Goal: Task Accomplishment & Management: Manage account settings

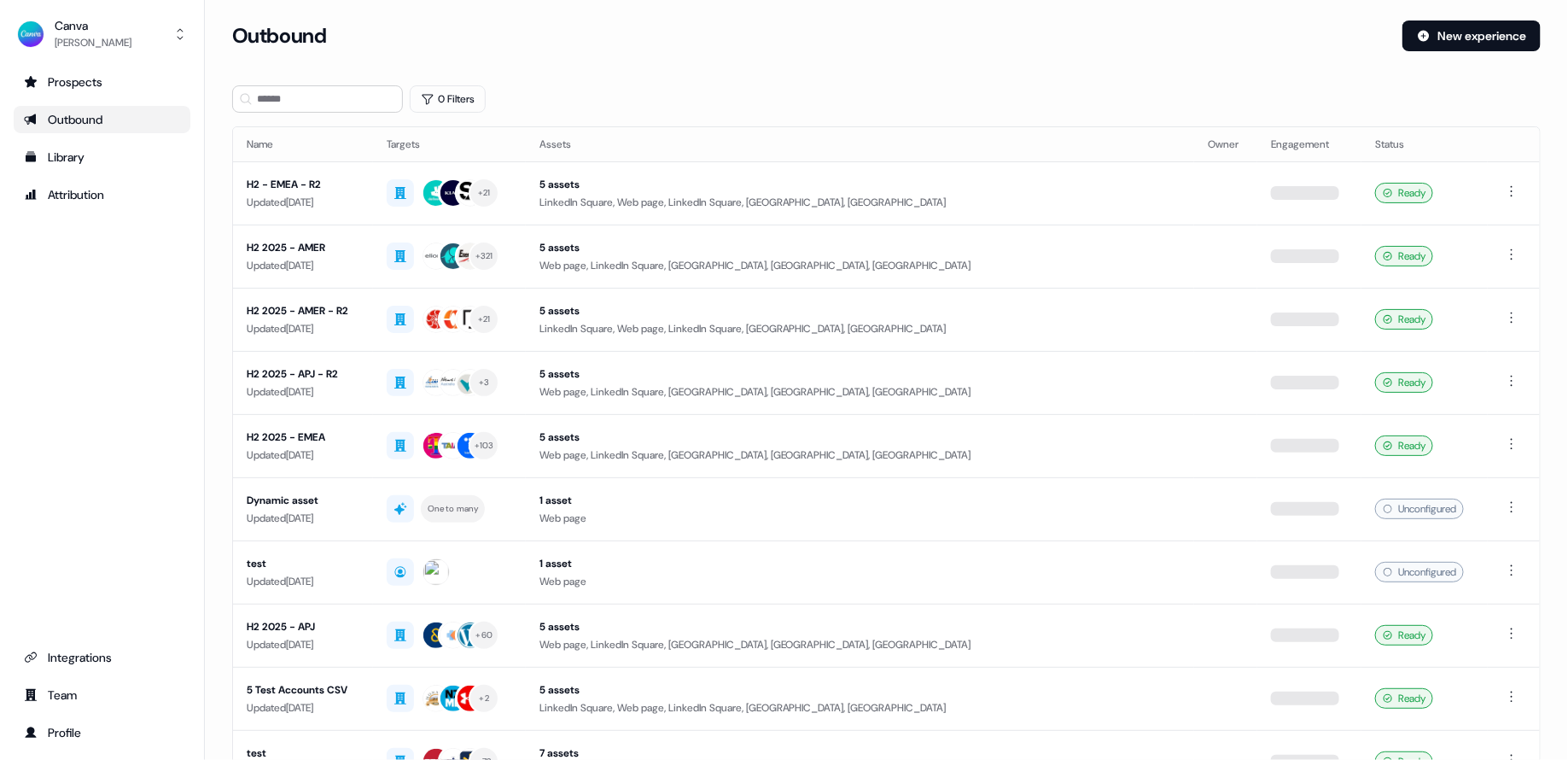
click at [710, 63] on div "Outbound New experience" at bounding box center [886, 46] width 1308 height 51
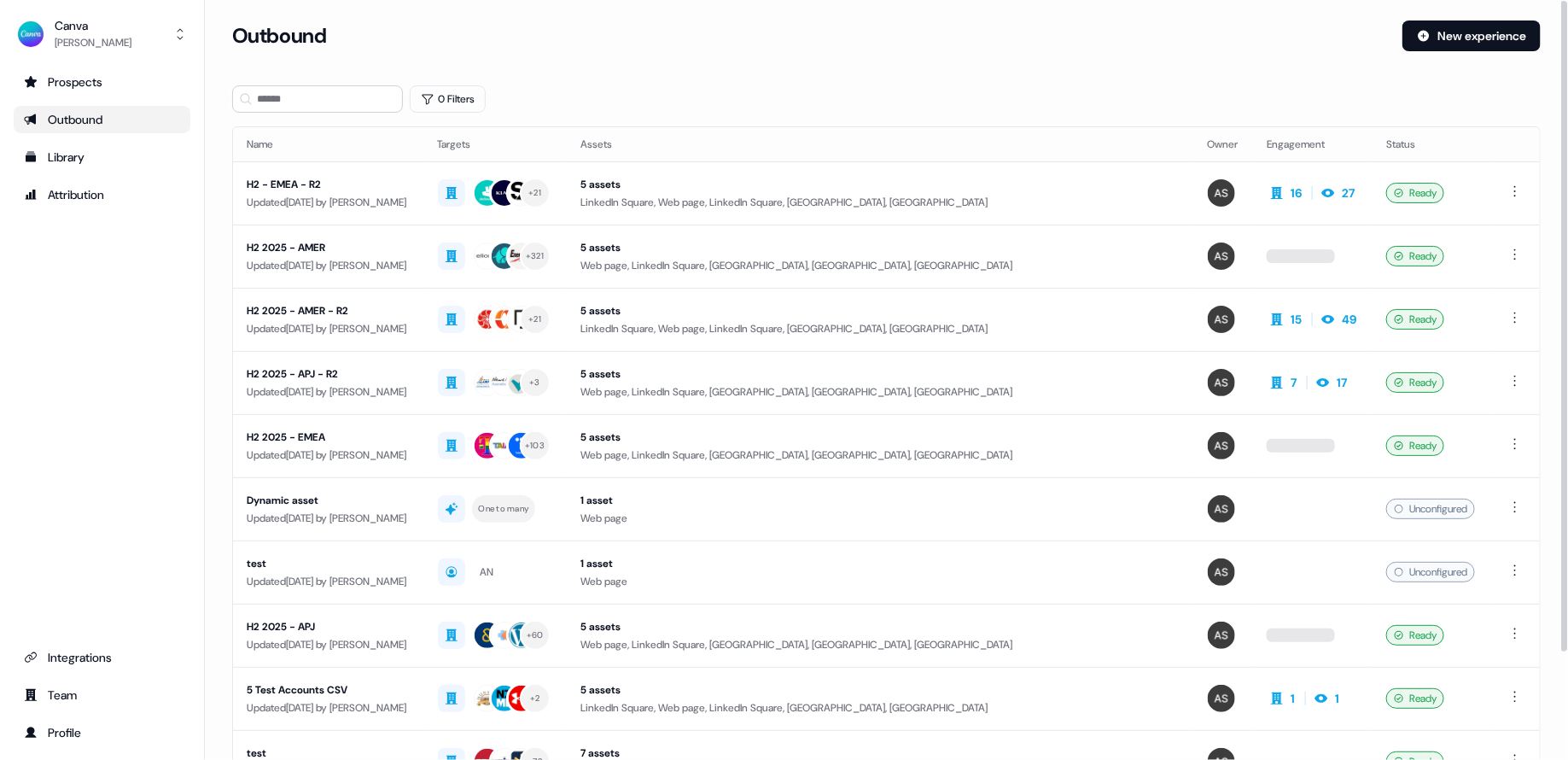
click at [125, 388] on div "Prospects Outbound Library Attribution Integrations Team Profile" at bounding box center [102, 407] width 177 height 678
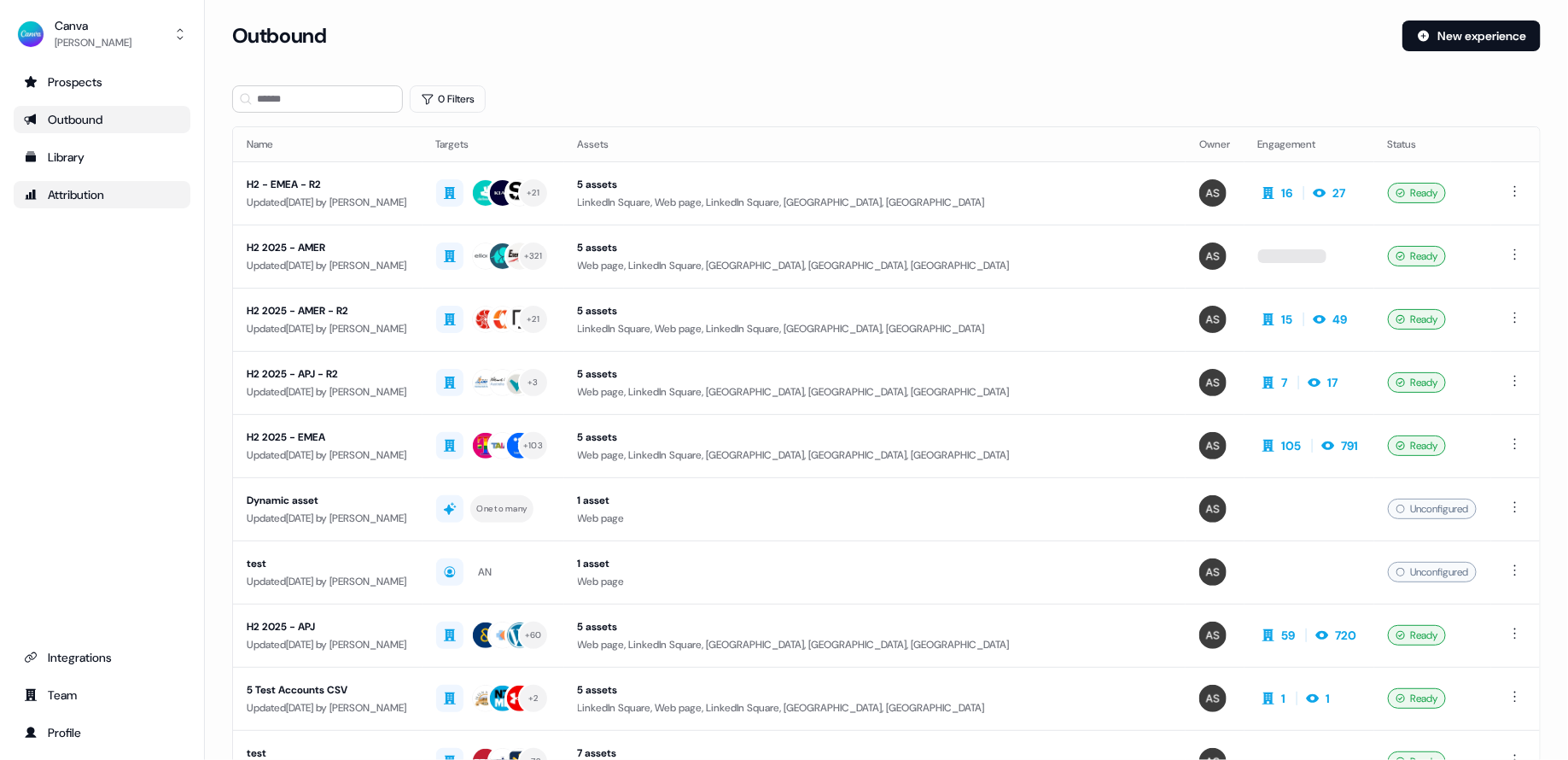
click at [88, 188] on div "Attribution" at bounding box center [102, 193] width 156 height 17
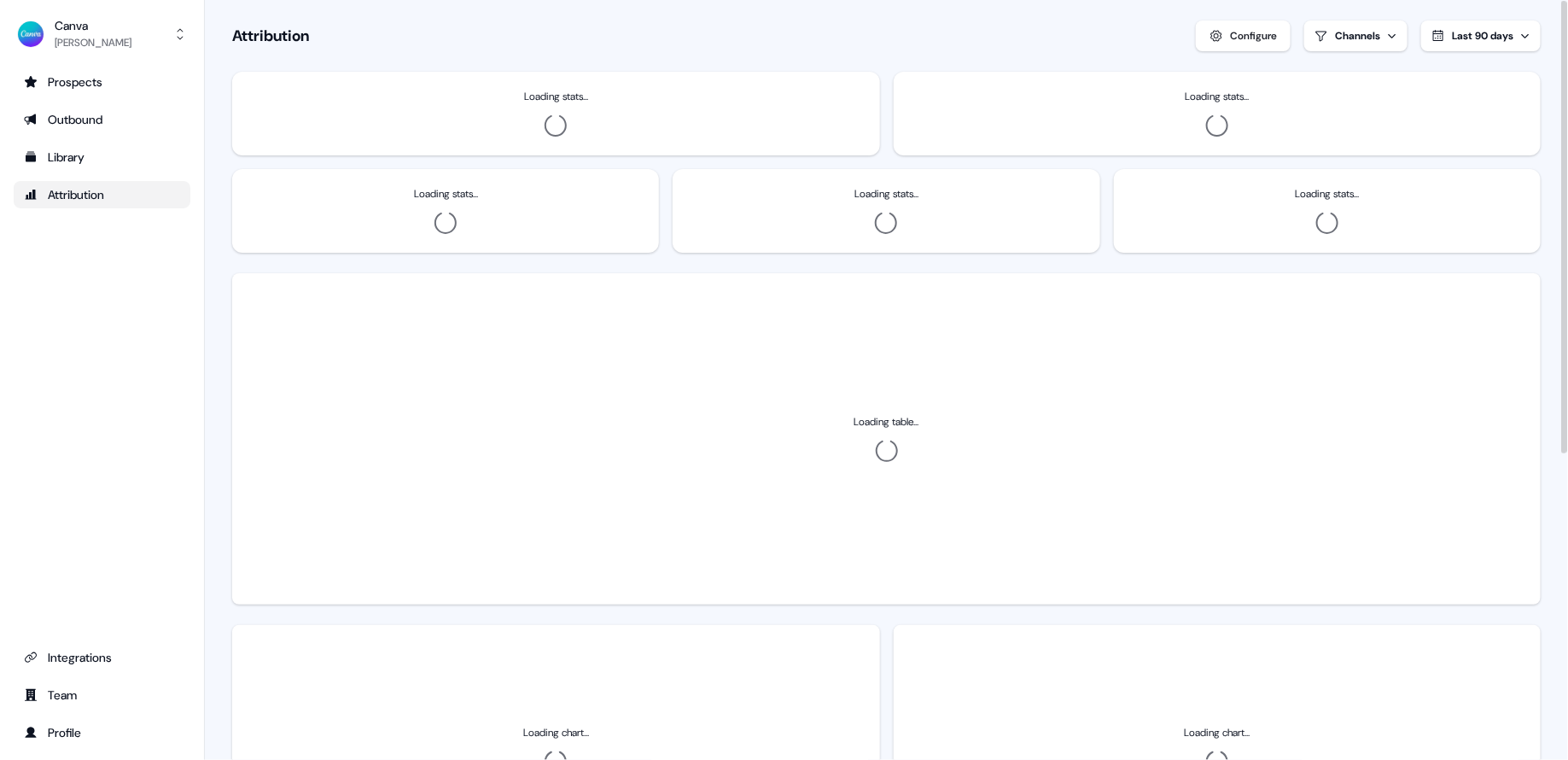
click at [598, 24] on div "Attribution Configure Channels Last 90 days" at bounding box center [886, 35] width 1308 height 30
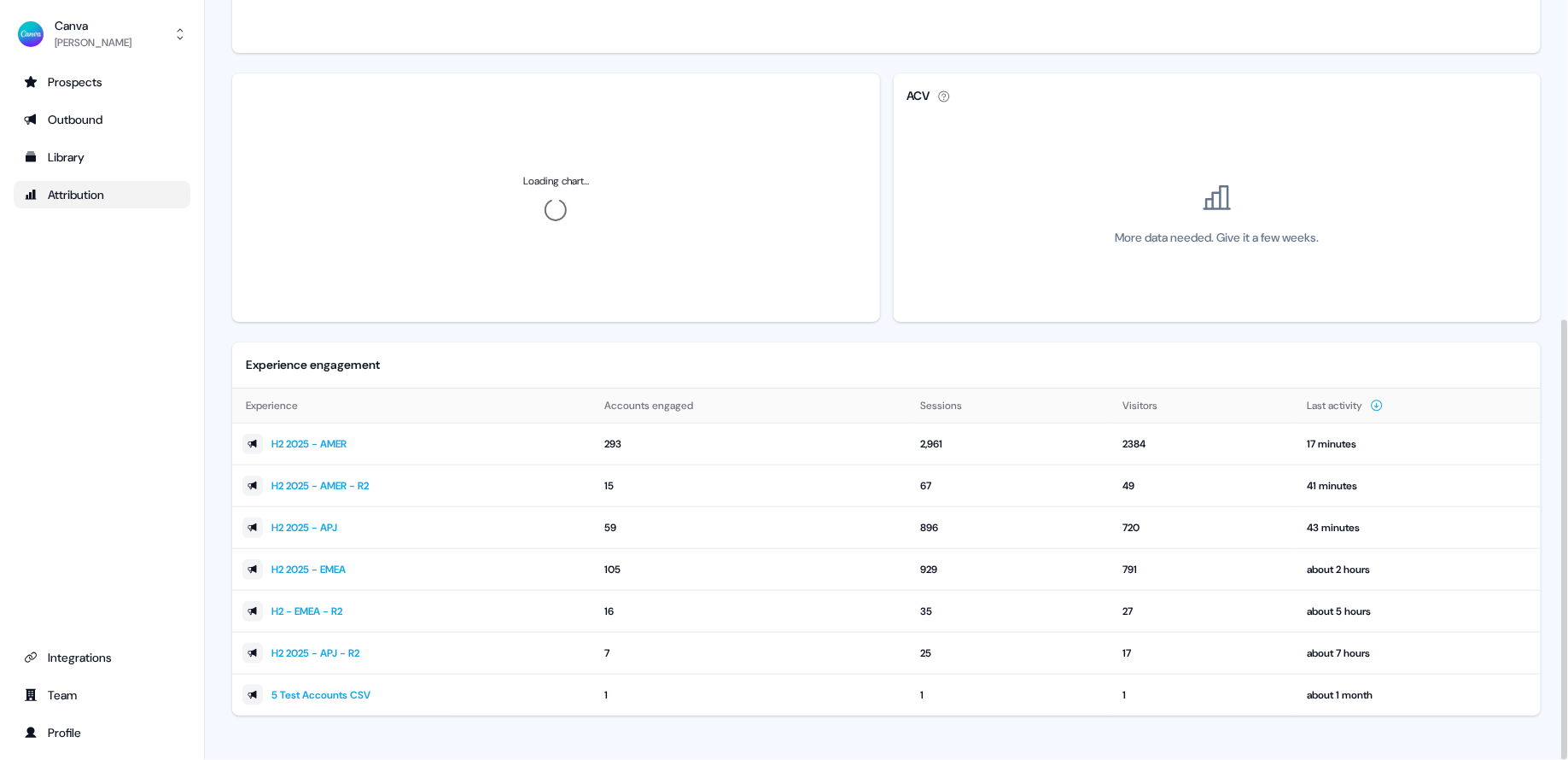
scroll to position [549, 0]
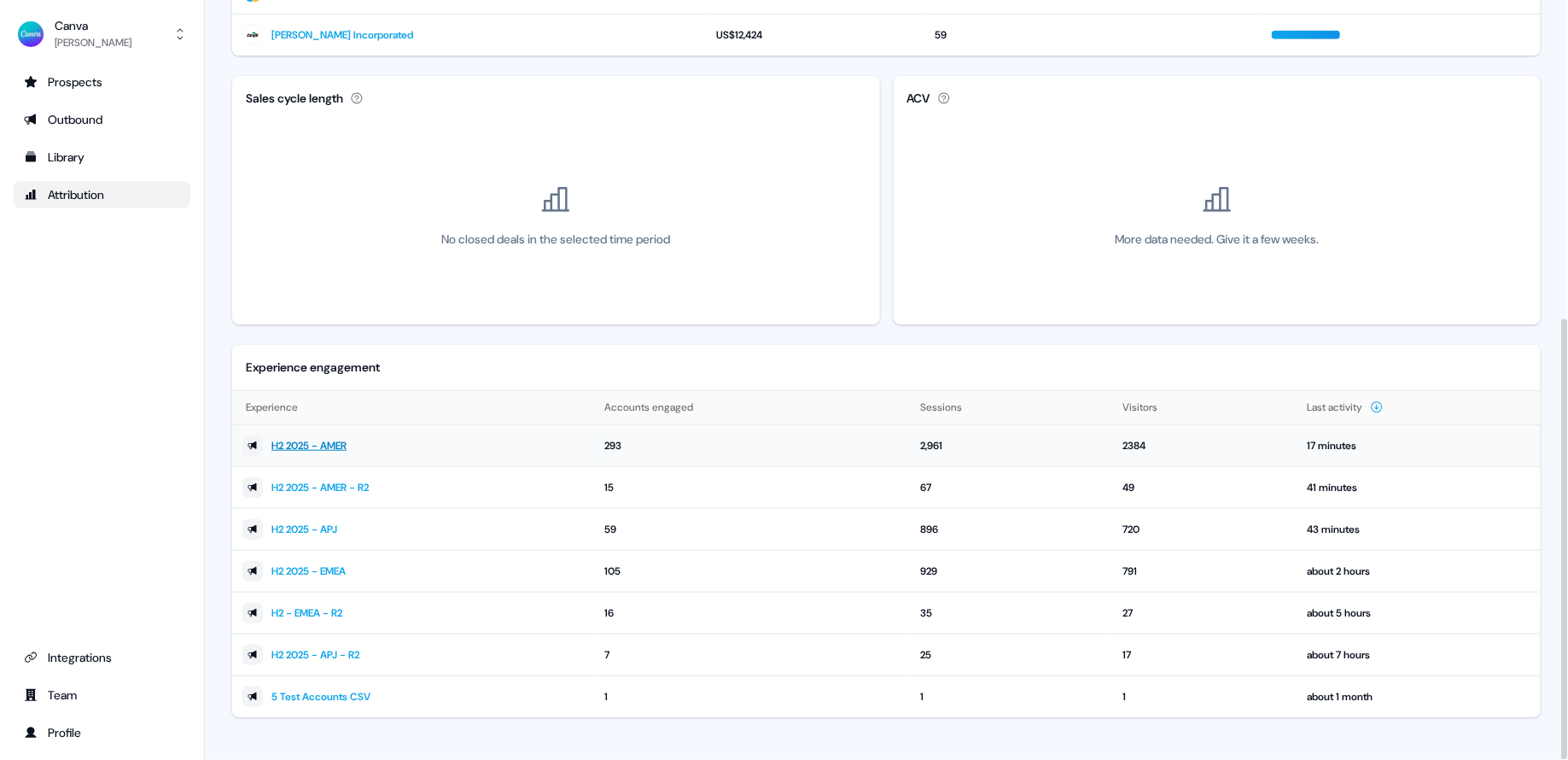
click at [327, 441] on link "H2 2025 - AMER" at bounding box center [309, 444] width 75 height 17
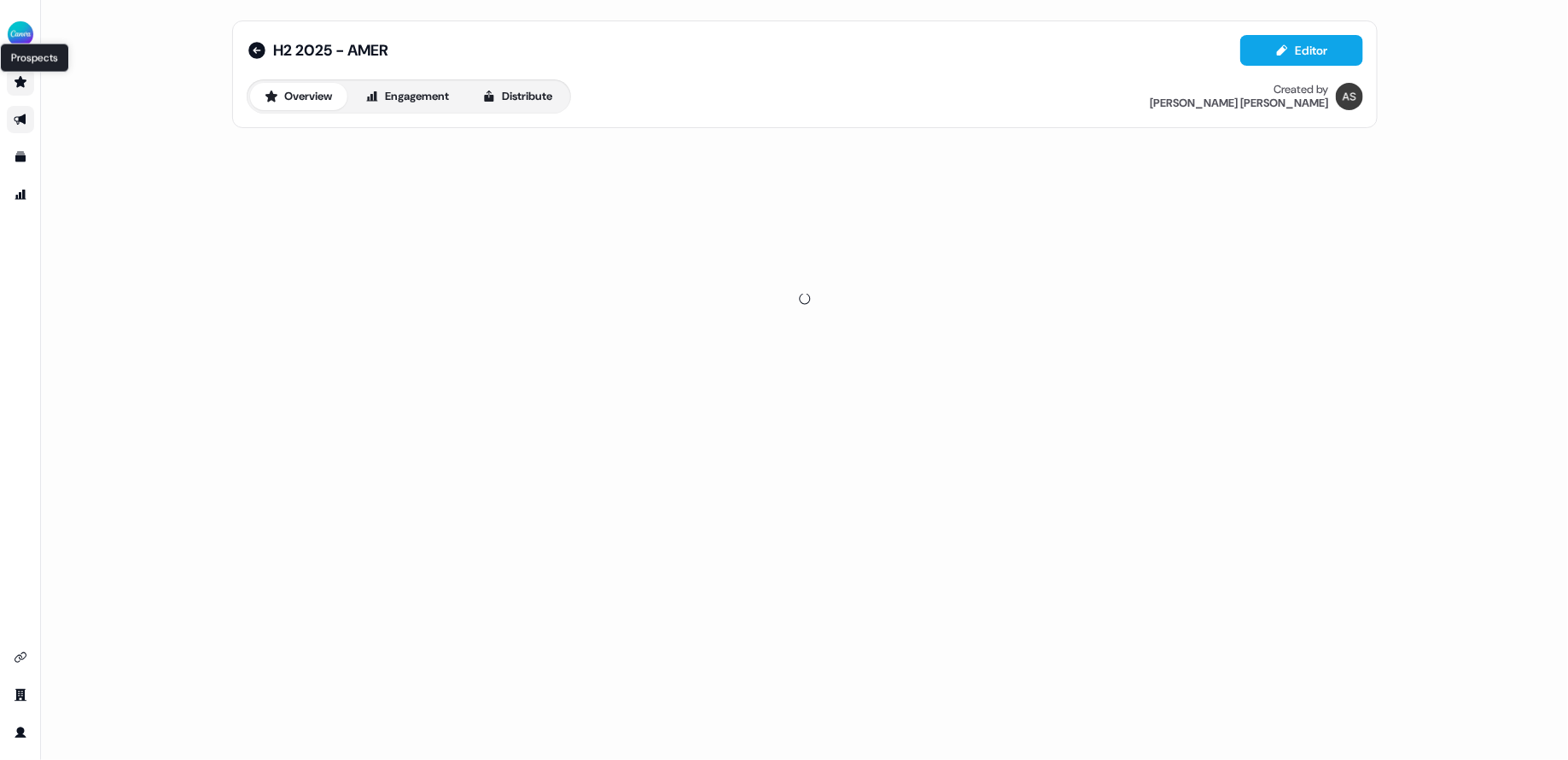
click at [25, 85] on icon "Go to prospects" at bounding box center [21, 82] width 14 height 14
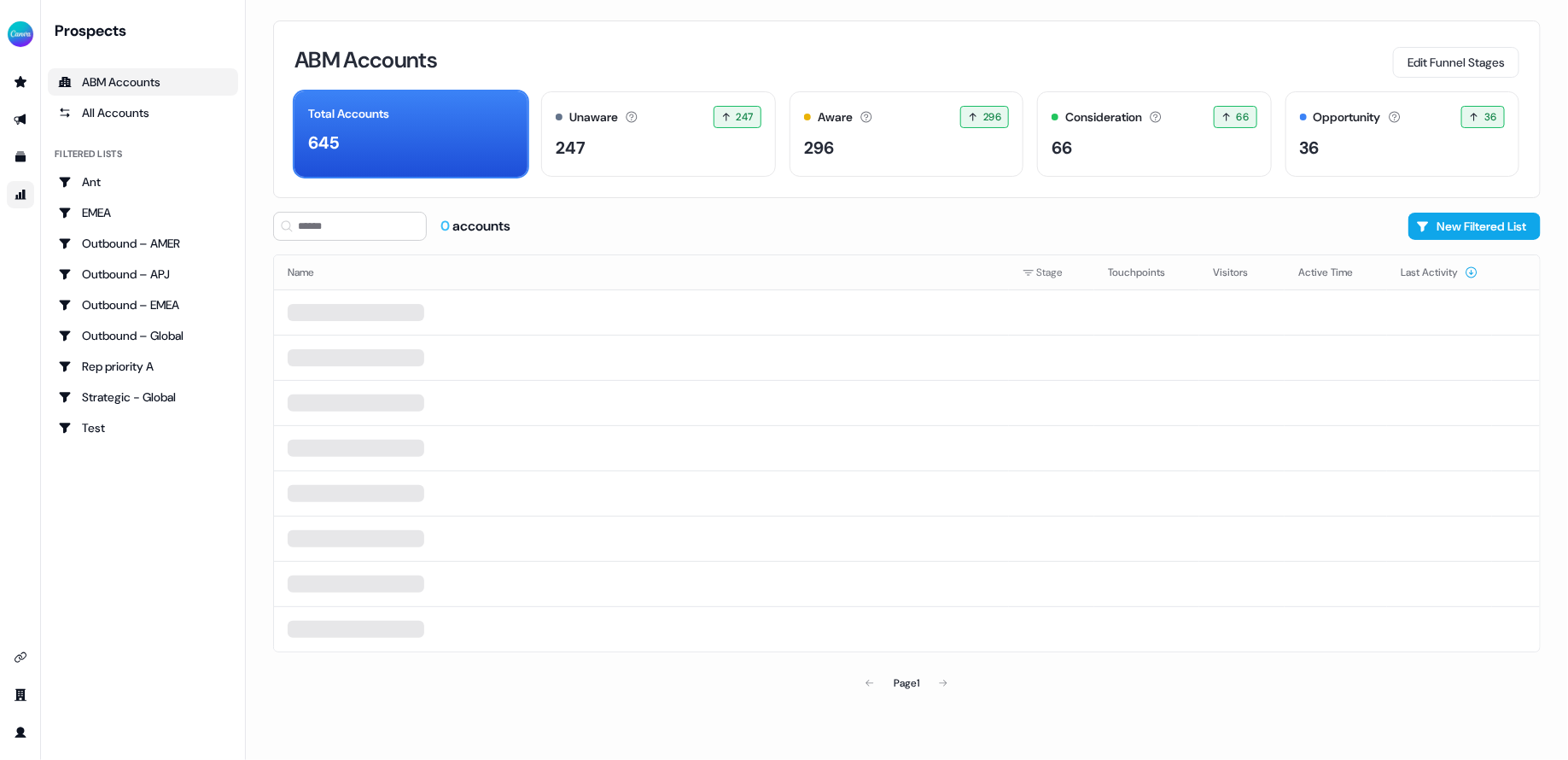
click at [29, 198] on link "Go to attribution" at bounding box center [21, 194] width 27 height 27
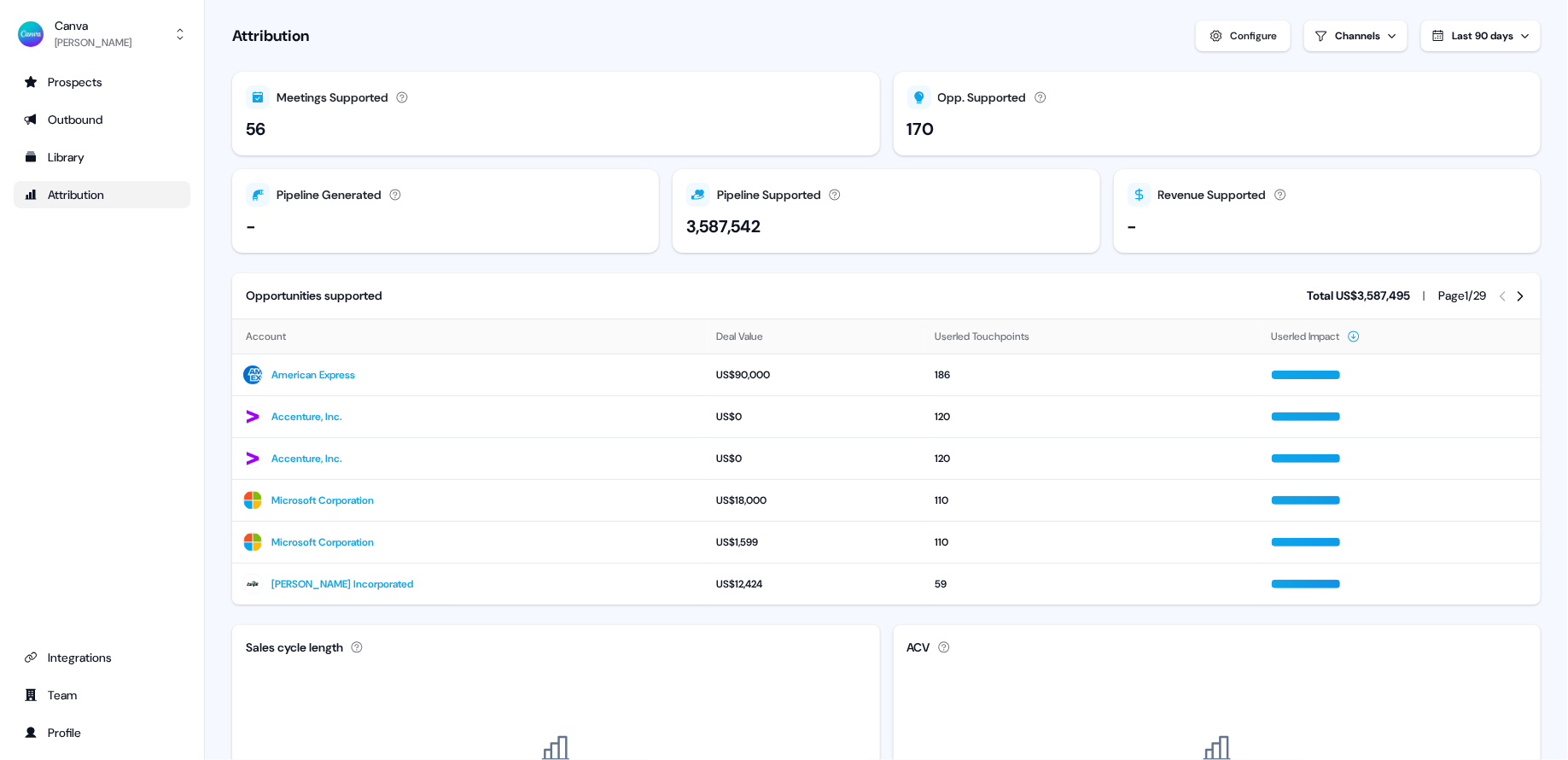
click at [45, 199] on div "Attribution" at bounding box center [102, 193] width 156 height 17
click at [78, 144] on link "Library" at bounding box center [102, 157] width 177 height 27
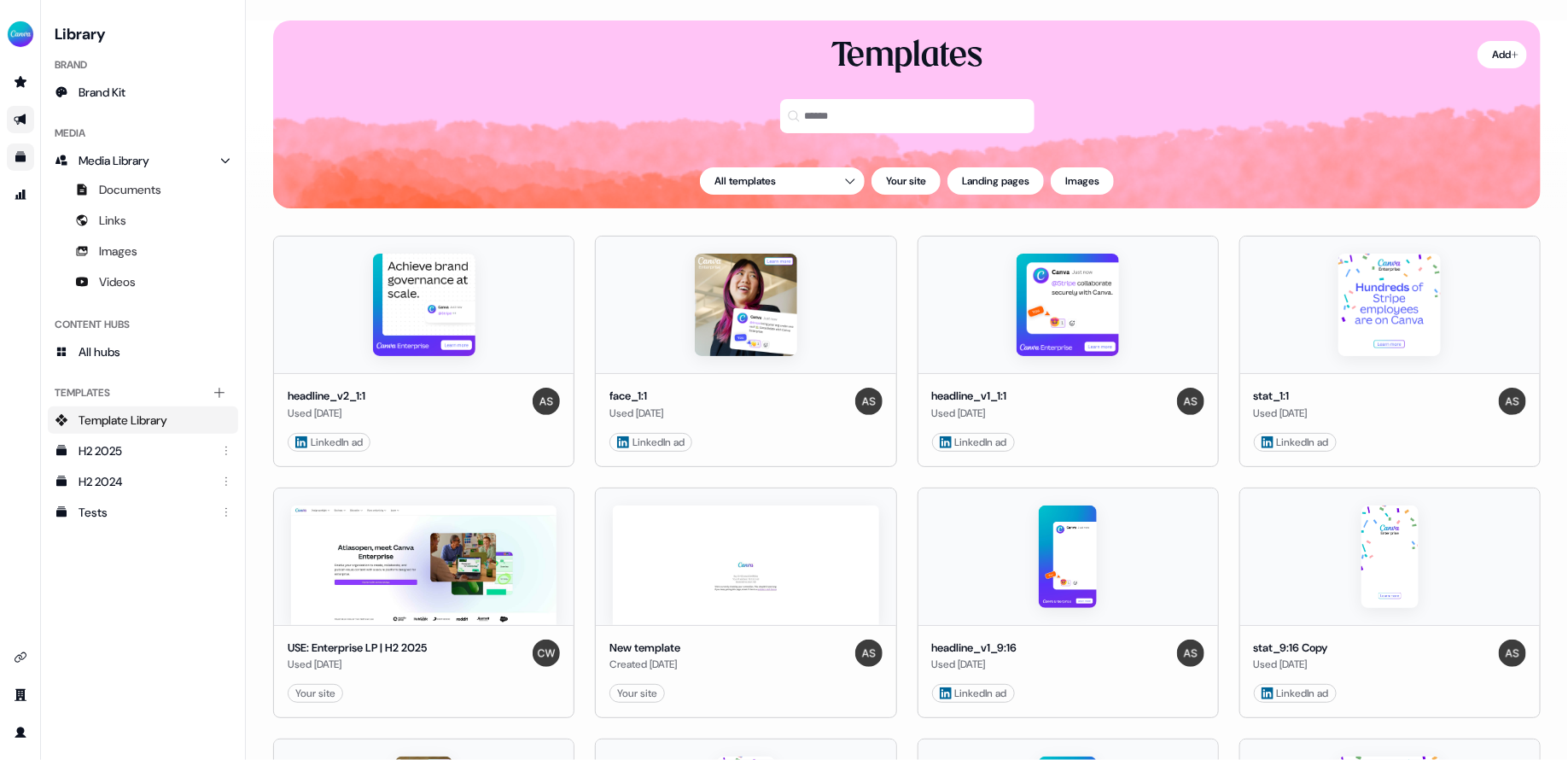
click at [25, 118] on icon "Go to outbound experience" at bounding box center [21, 119] width 14 height 14
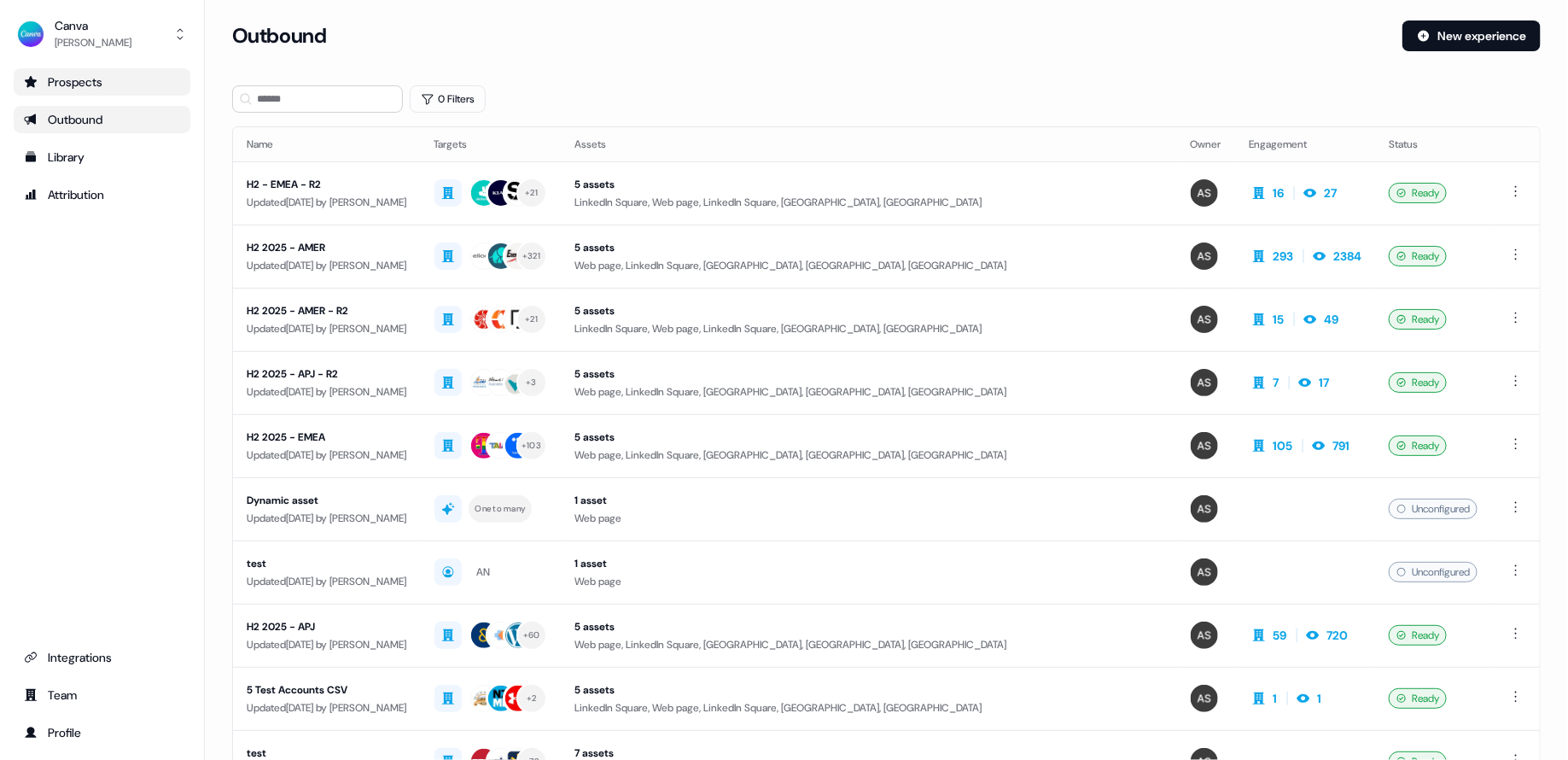
click at [73, 86] on div "Prospects" at bounding box center [102, 81] width 156 height 17
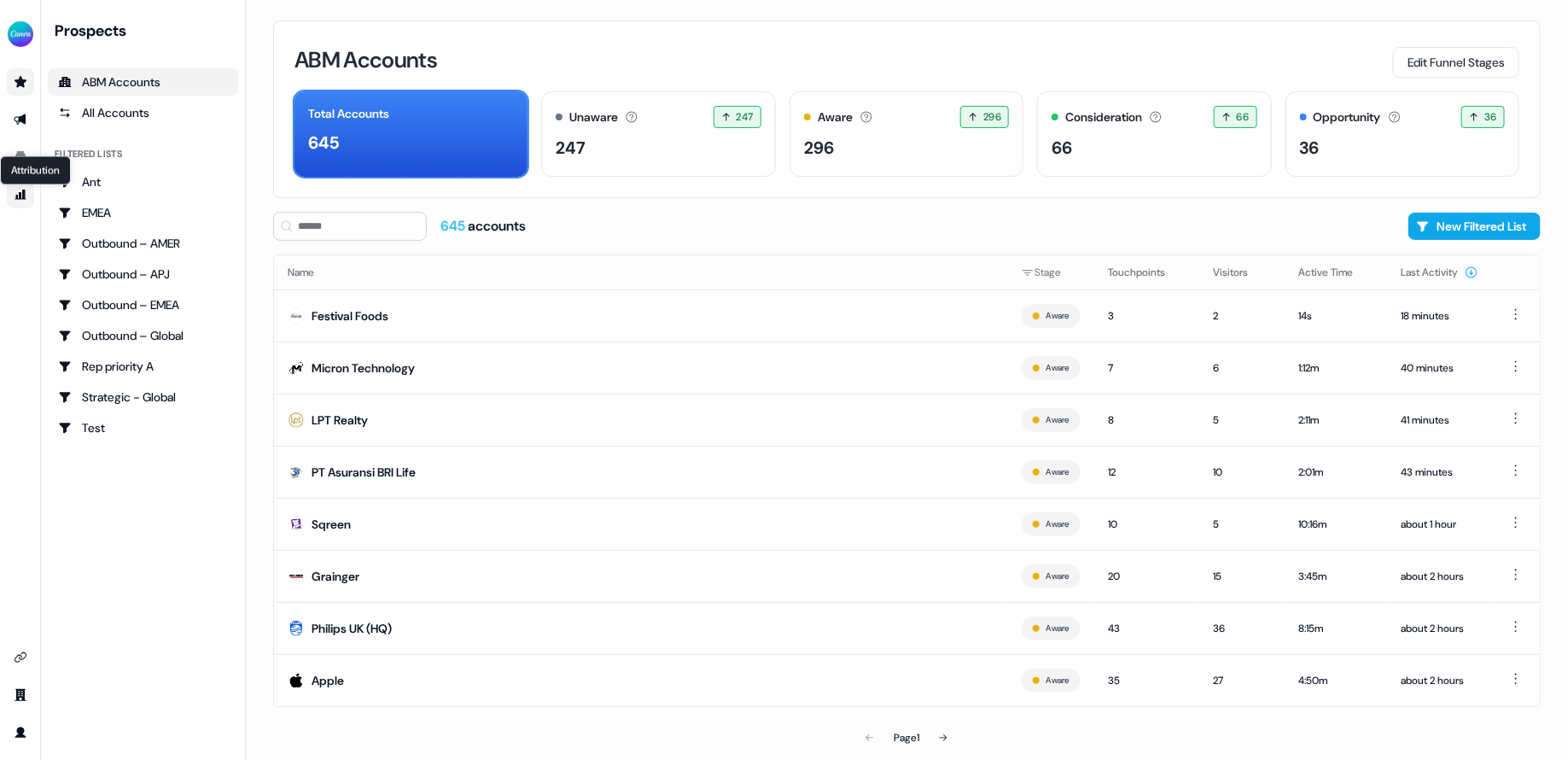
click at [23, 195] on icon "Go to attribution" at bounding box center [21, 194] width 11 height 10
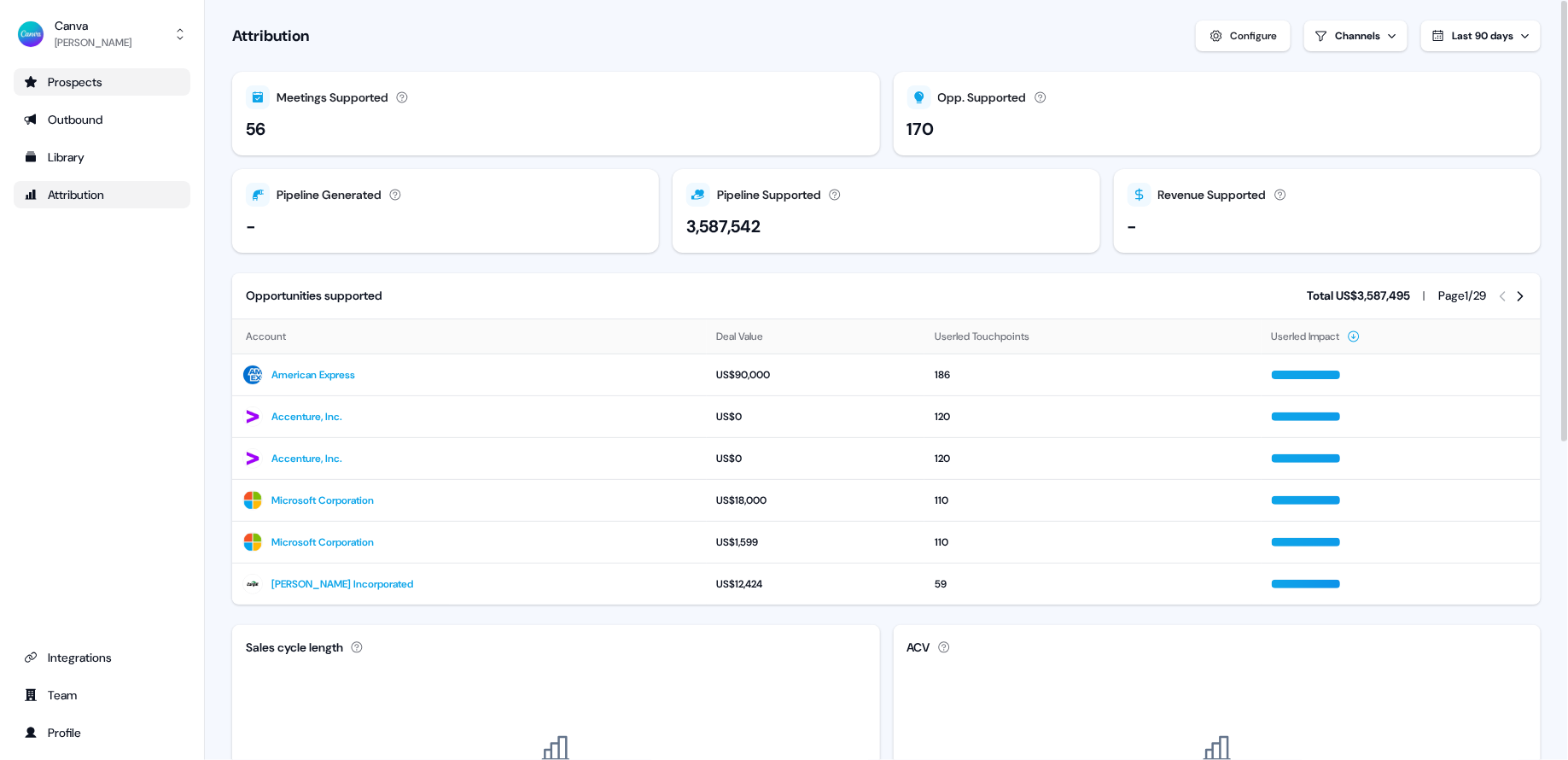
click at [981, 39] on div "Attribution Configure Channels Last 90 days" at bounding box center [886, 35] width 1308 height 30
click at [631, 278] on div "Opportunities supported Total US$3,587,495 Page 1 / 29" at bounding box center [886, 296] width 1308 height 45
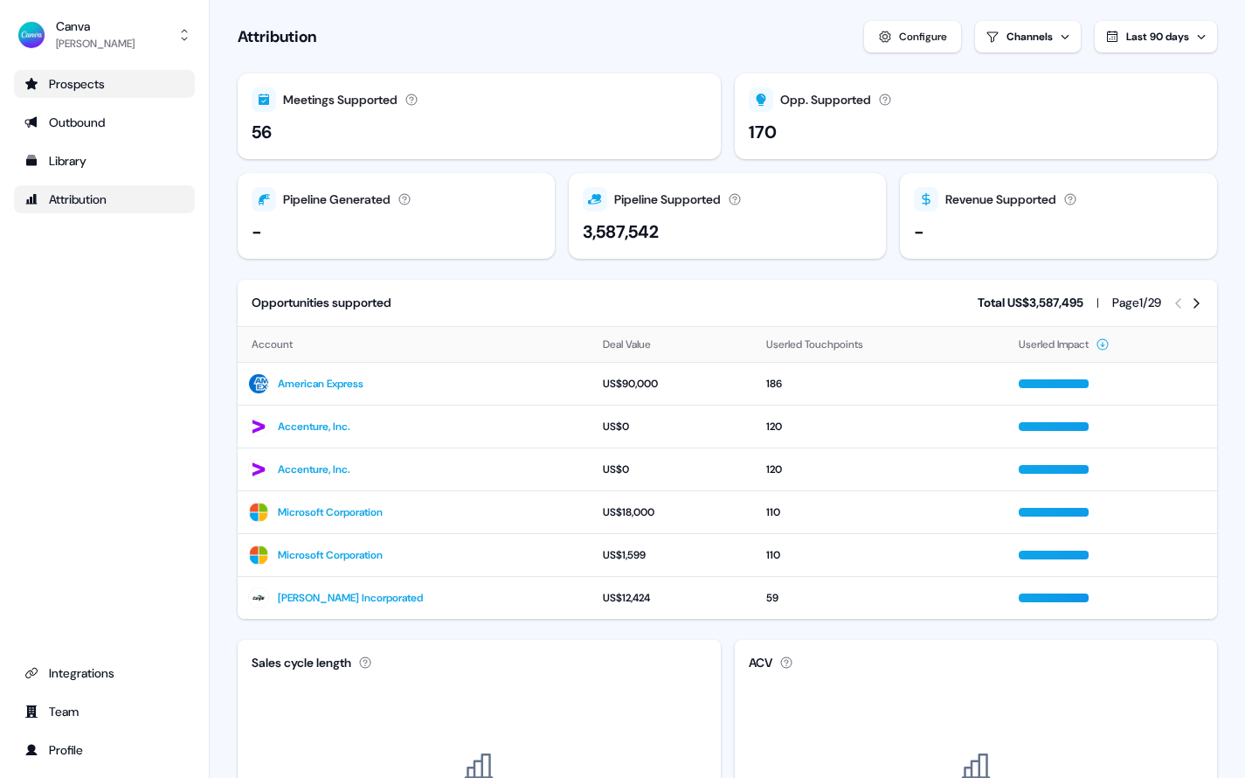
click at [99, 84] on div "Prospects" at bounding box center [104, 83] width 160 height 17
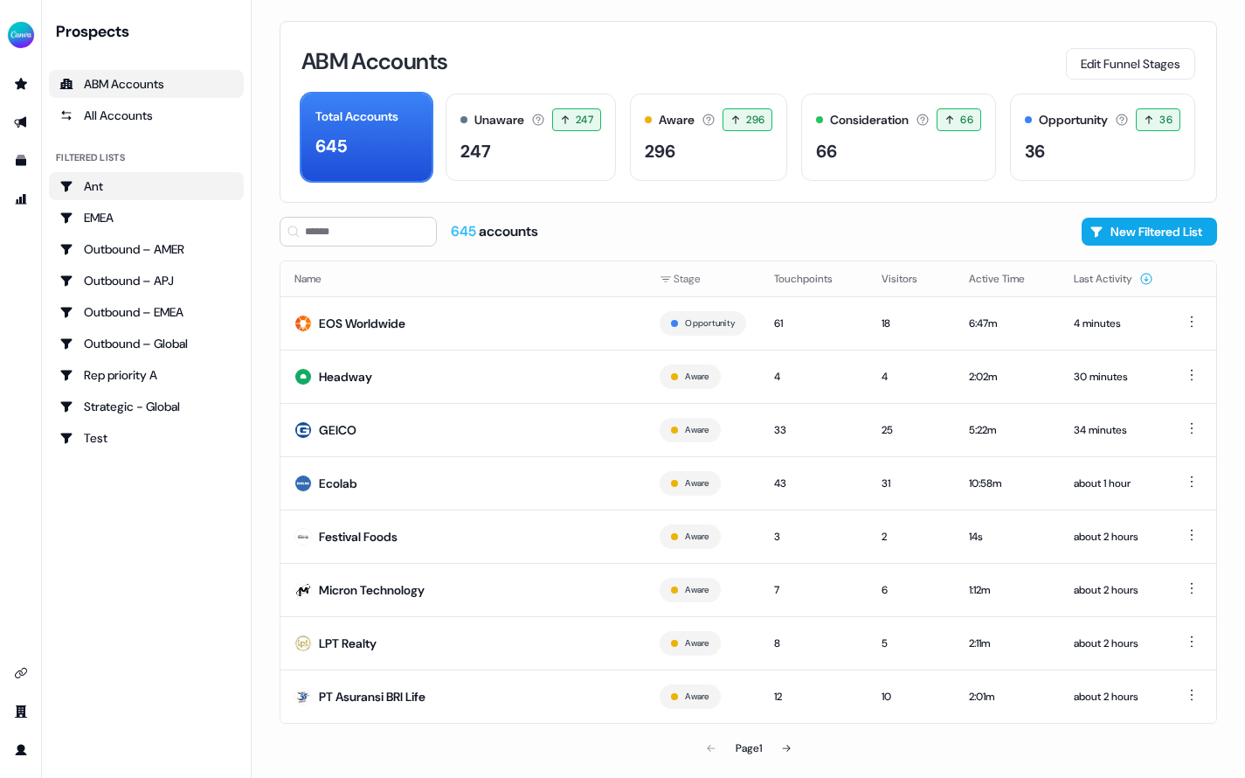
click at [88, 173] on link "Ant" at bounding box center [146, 186] width 195 height 28
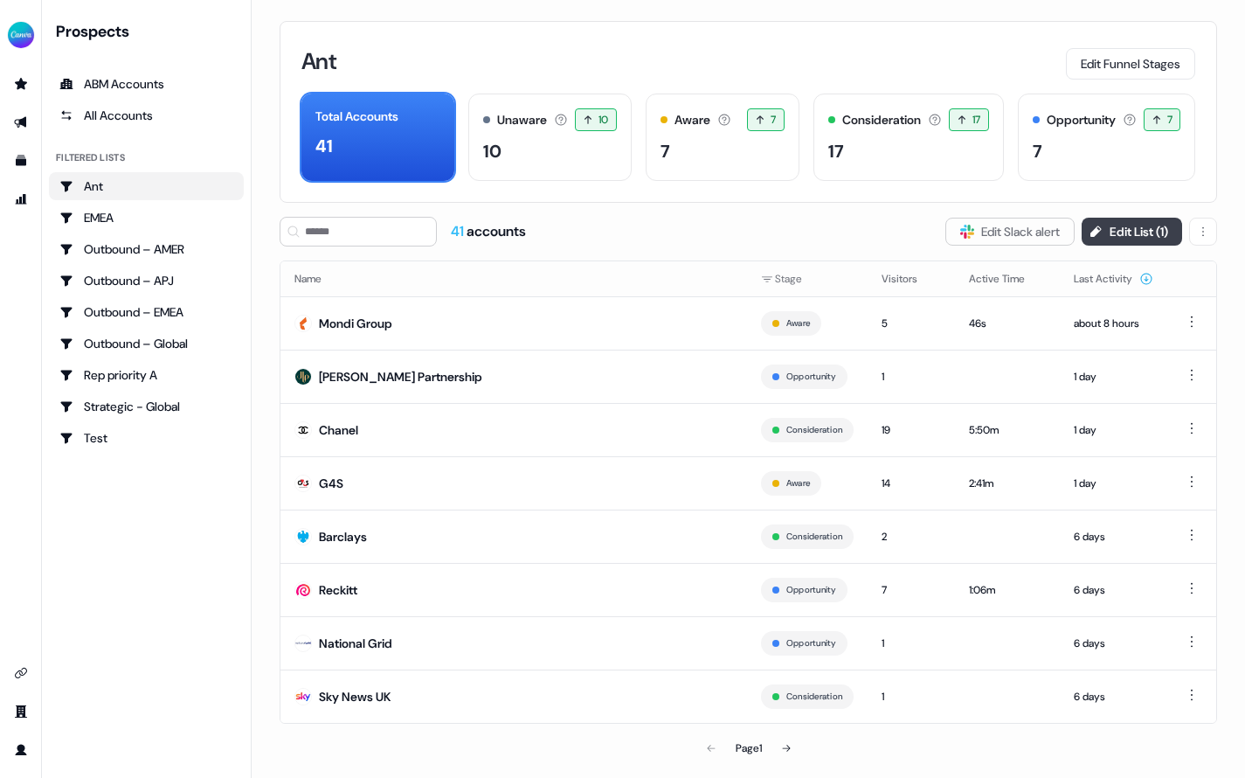
click at [1154, 240] on button "Edit List ( 1 )" at bounding box center [1132, 232] width 100 height 28
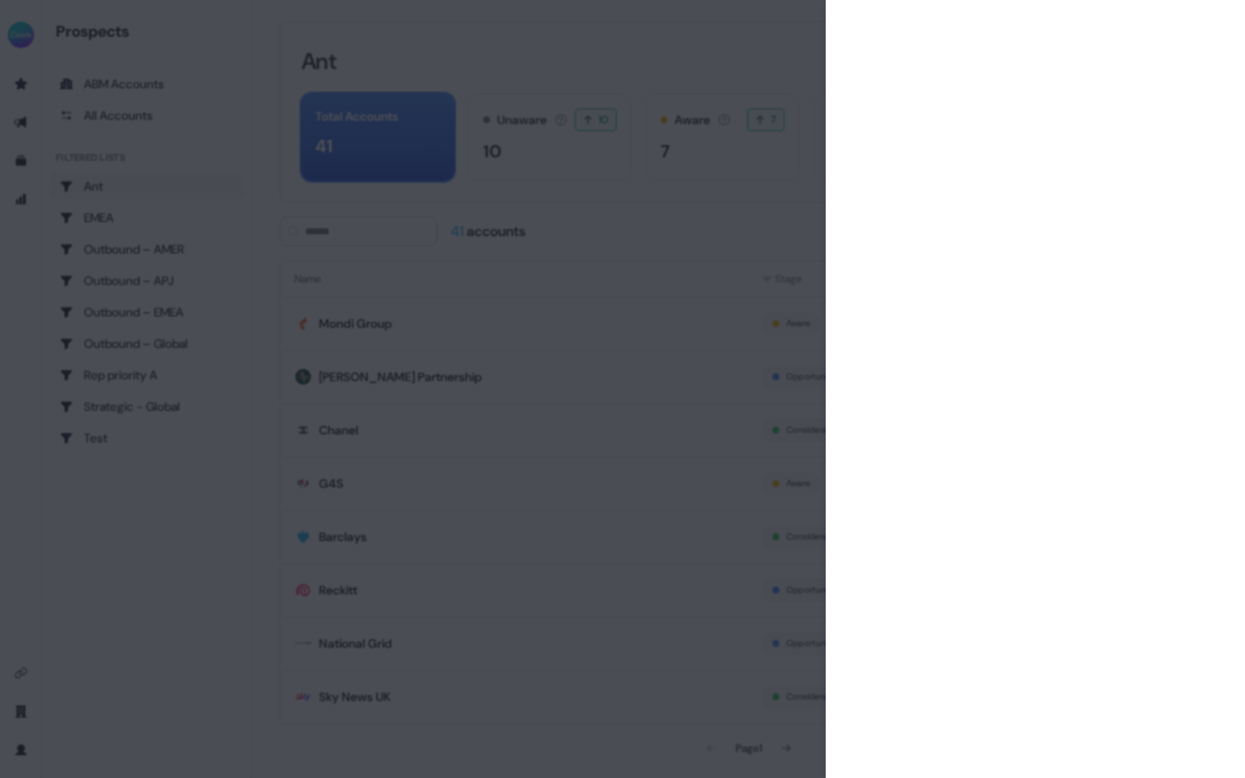
click at [691, 356] on div at bounding box center [622, 389] width 1245 height 778
